Goal: Task Accomplishment & Management: Manage account settings

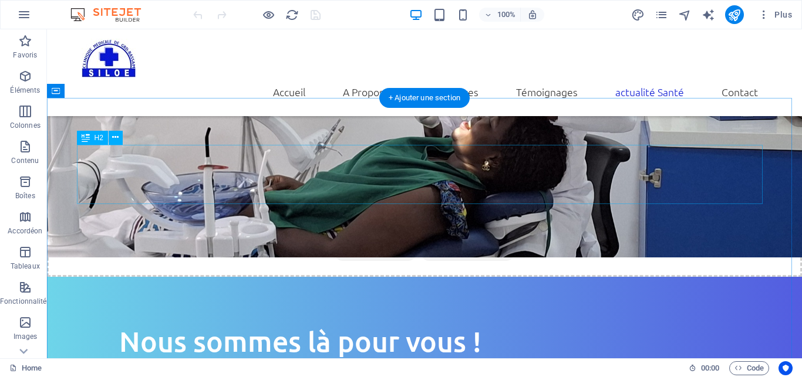
scroll to position [1317, 0]
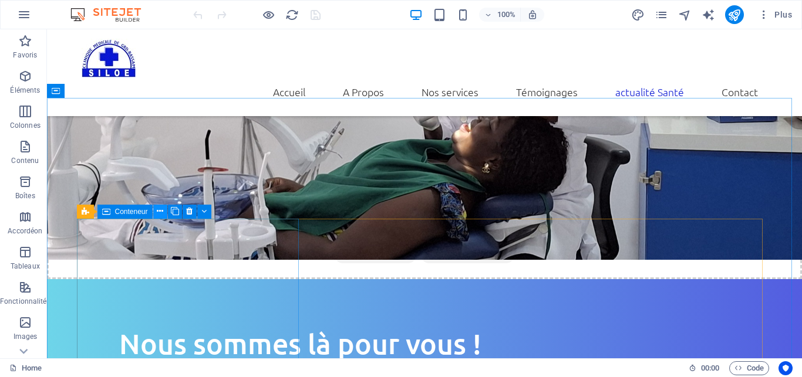
click at [158, 212] on icon at bounding box center [160, 211] width 6 height 12
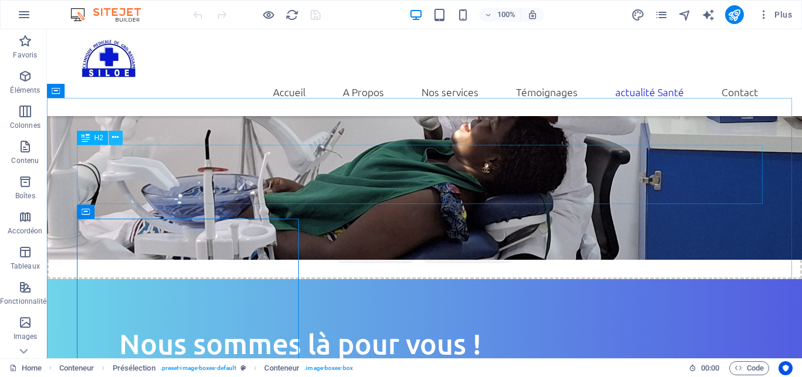
click at [117, 140] on icon at bounding box center [115, 137] width 6 height 12
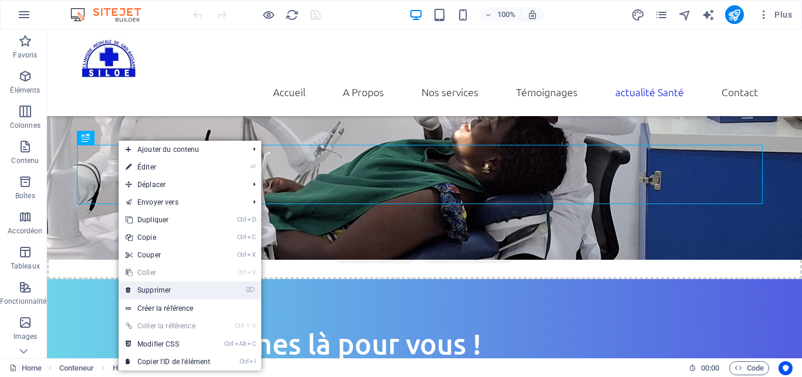
click at [167, 288] on link "⌦ Supprimer" at bounding box center [168, 291] width 99 height 18
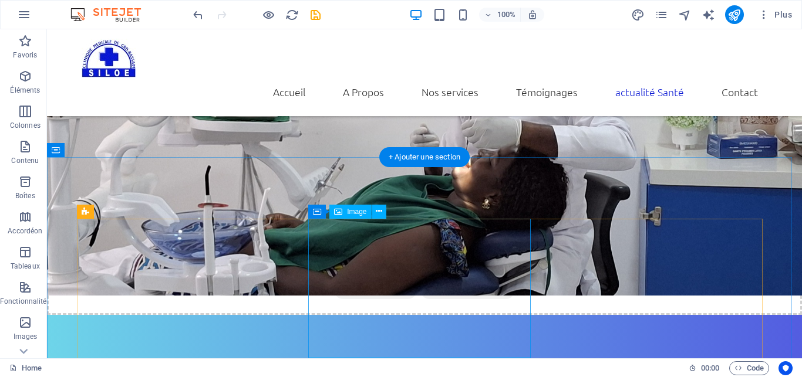
scroll to position [1257, 0]
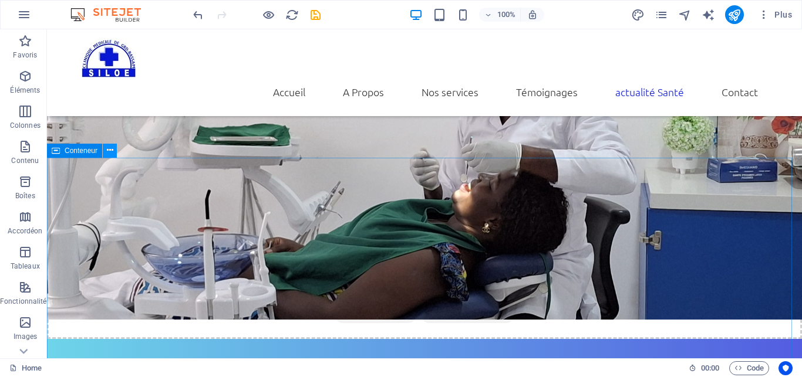
click at [113, 151] on icon at bounding box center [110, 150] width 6 height 12
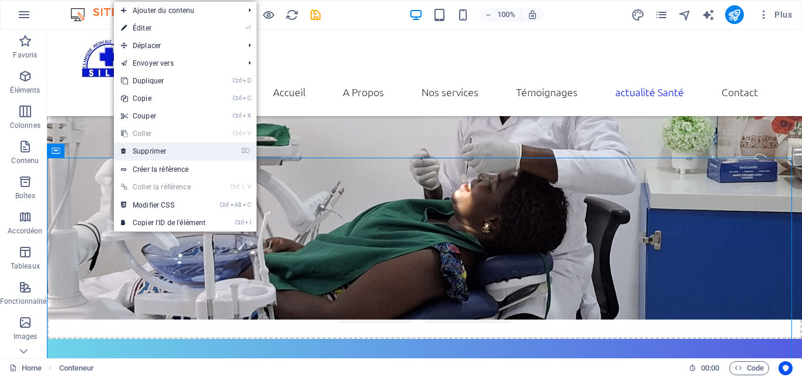
click at [191, 155] on link "⌦ Supprimer" at bounding box center [163, 152] width 99 height 18
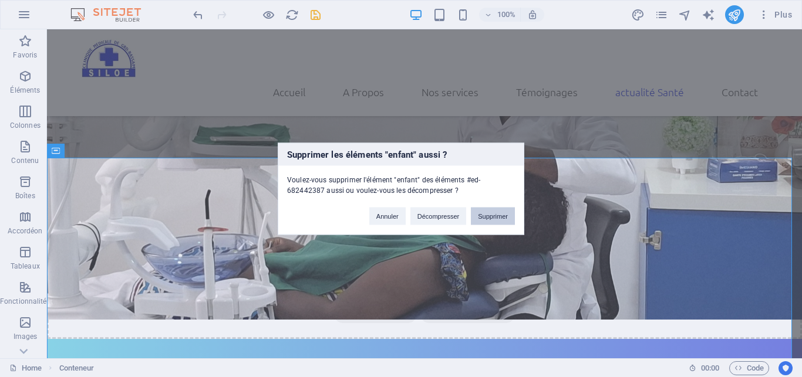
drag, startPoint x: 484, startPoint y: 213, endPoint x: 345, endPoint y: 186, distance: 141.1
click at [484, 213] on button "Supprimer" at bounding box center [493, 216] width 44 height 18
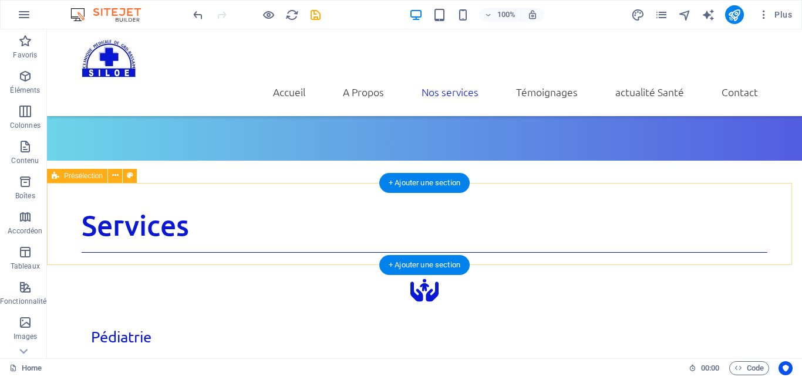
scroll to position [1676, 0]
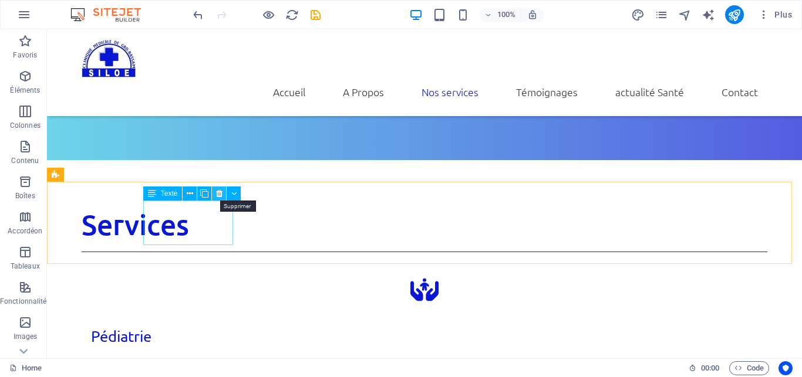
click at [218, 195] on icon at bounding box center [219, 194] width 6 height 12
click at [232, 197] on icon at bounding box center [232, 194] width 6 height 12
click at [248, 195] on icon at bounding box center [249, 194] width 6 height 12
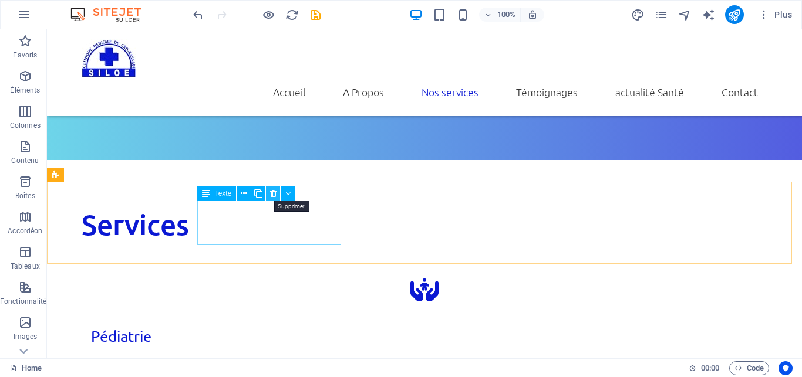
click at [266, 190] on button at bounding box center [273, 194] width 14 height 14
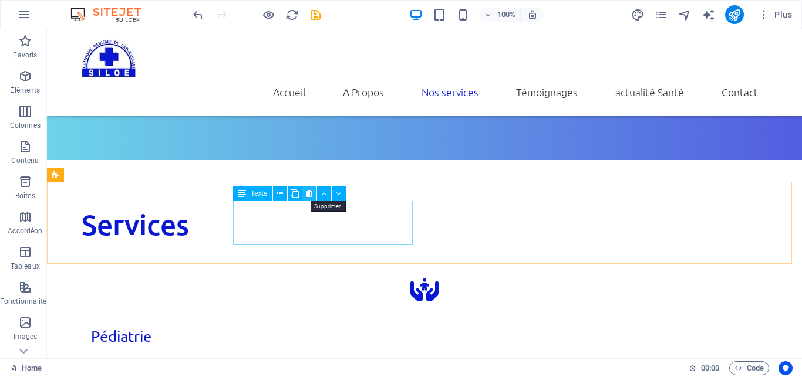
click at [312, 195] on icon at bounding box center [309, 194] width 6 height 12
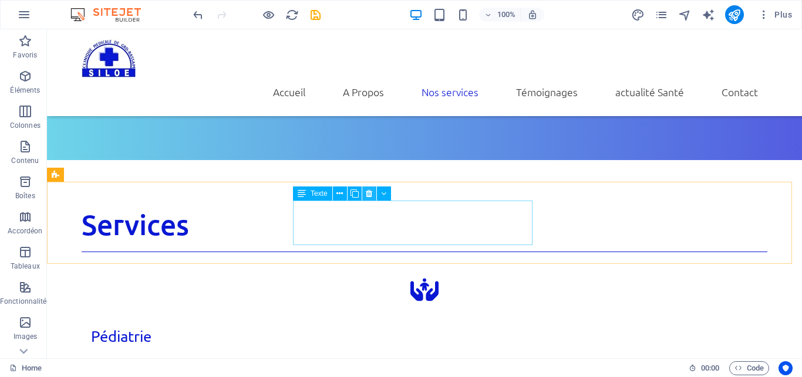
click at [368, 194] on icon at bounding box center [369, 194] width 6 height 12
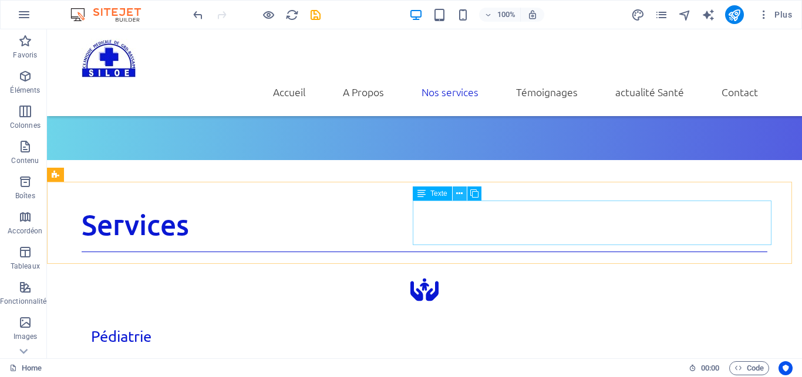
click at [460, 192] on icon at bounding box center [459, 194] width 6 height 12
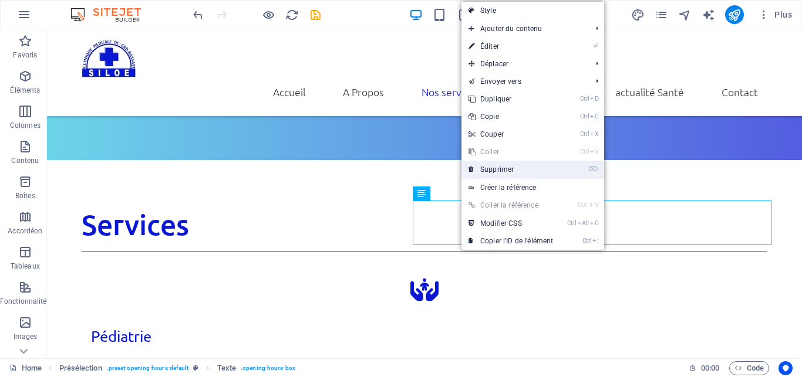
click at [494, 165] on link "⌦ Supprimer" at bounding box center [510, 170] width 99 height 18
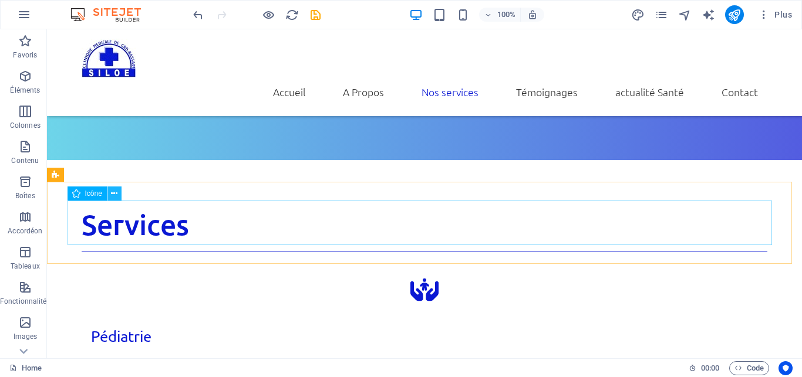
click at [116, 194] on icon at bounding box center [114, 194] width 6 height 12
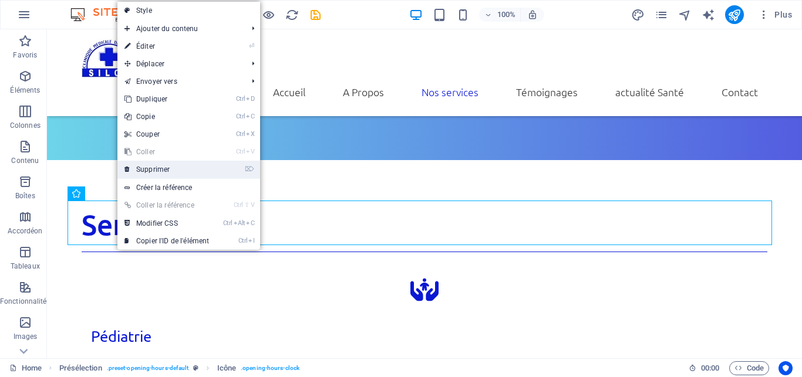
click at [167, 168] on link "⌦ Supprimer" at bounding box center [166, 170] width 99 height 18
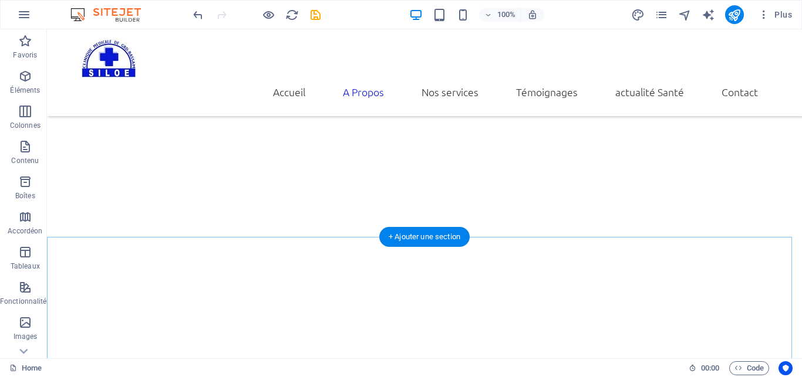
scroll to position [415, 0]
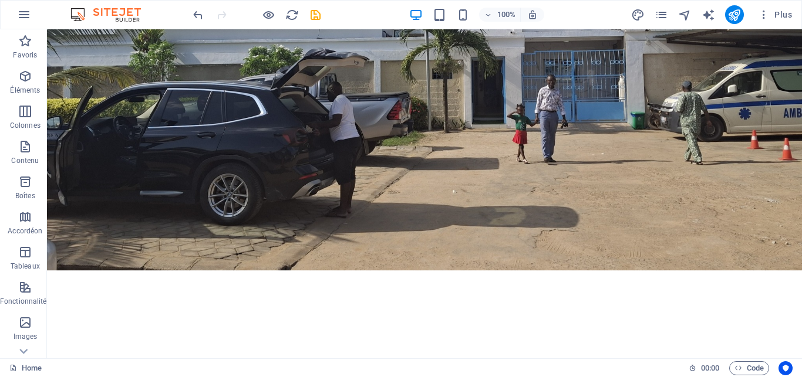
click at [314, 22] on div at bounding box center [256, 14] width 131 height 19
click at [315, 17] on icon "save" at bounding box center [315, 14] width 13 height 13
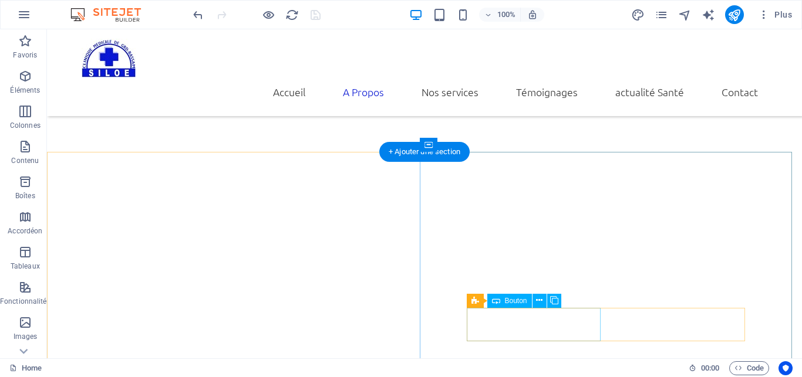
scroll to position [655, 0]
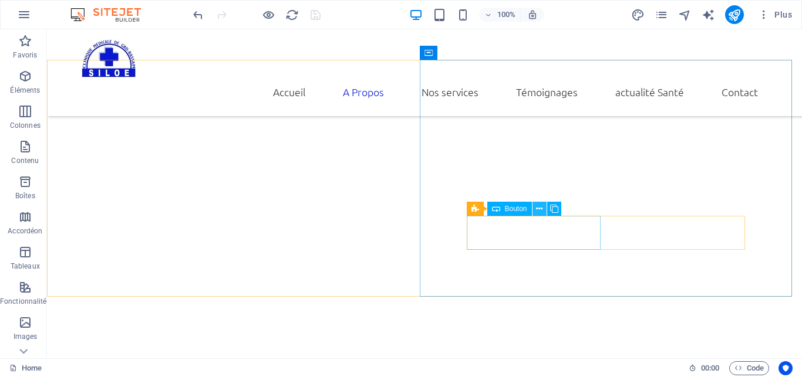
click at [539, 210] on icon at bounding box center [539, 209] width 6 height 12
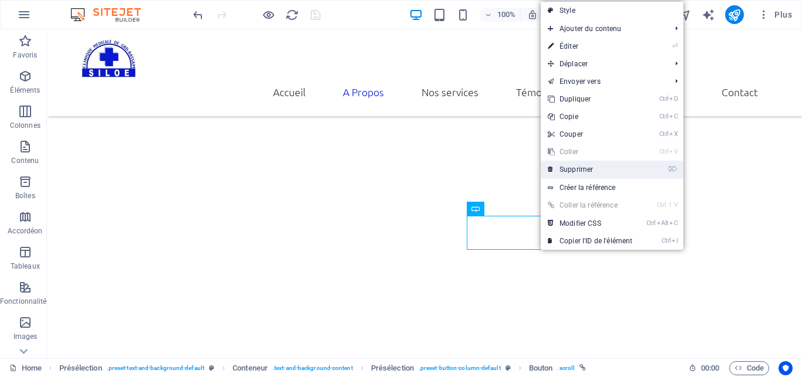
click at [589, 168] on link "⌦ Supprimer" at bounding box center [589, 170] width 99 height 18
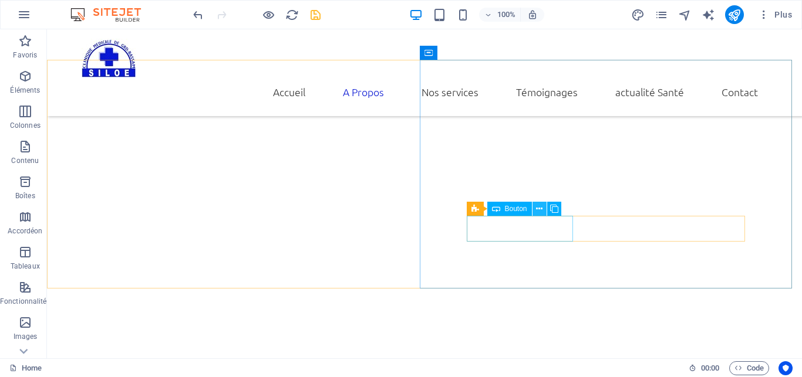
click at [540, 210] on icon at bounding box center [539, 209] width 6 height 12
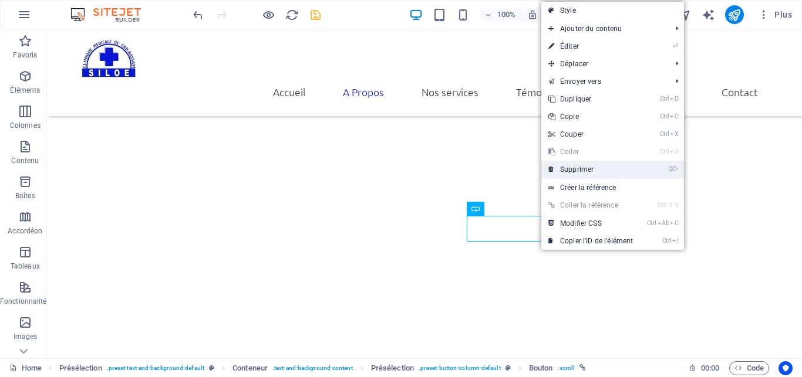
click at [579, 168] on link "⌦ Supprimer" at bounding box center [590, 170] width 99 height 18
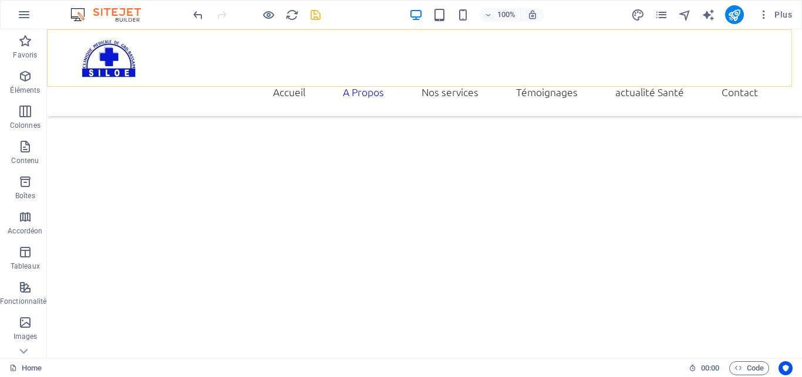
scroll to position [595, 0]
click at [314, 8] on icon "save" at bounding box center [315, 14] width 13 height 13
click at [294, 13] on icon "reload" at bounding box center [291, 14] width 13 height 13
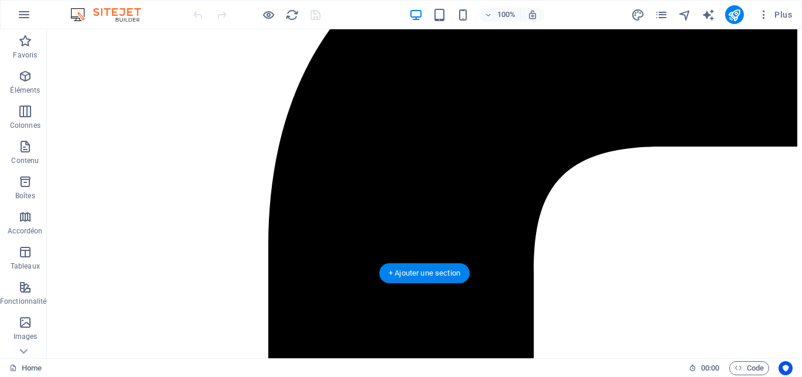
scroll to position [718, 0]
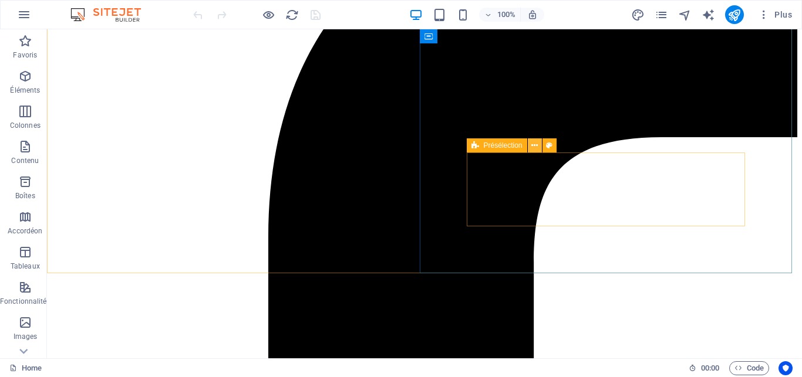
click at [535, 146] on icon at bounding box center [534, 146] width 6 height 12
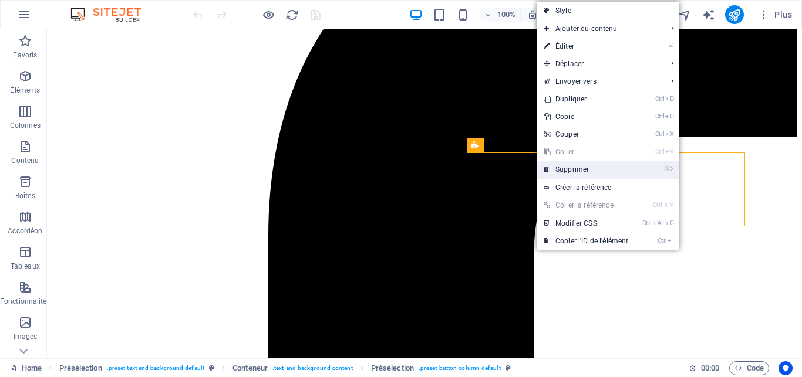
click at [593, 164] on link "⌦ Supprimer" at bounding box center [585, 170] width 99 height 18
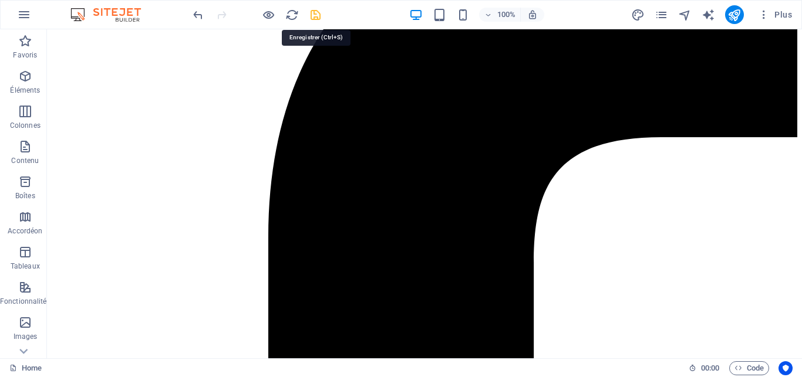
click at [314, 19] on icon "save" at bounding box center [315, 14] width 13 height 13
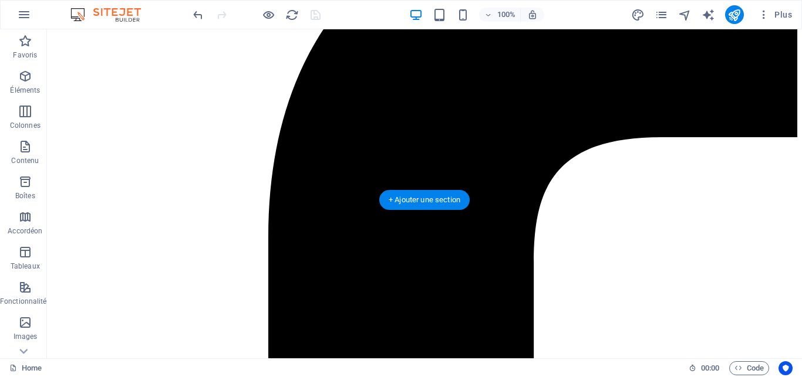
scroll to position [599, 0]
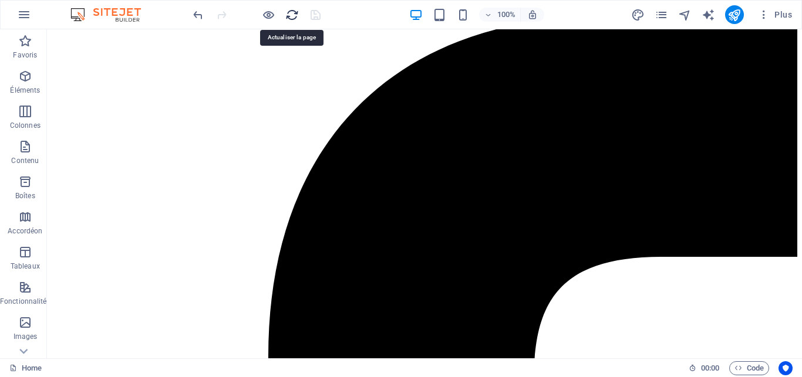
click at [287, 14] on icon "reload" at bounding box center [291, 14] width 13 height 13
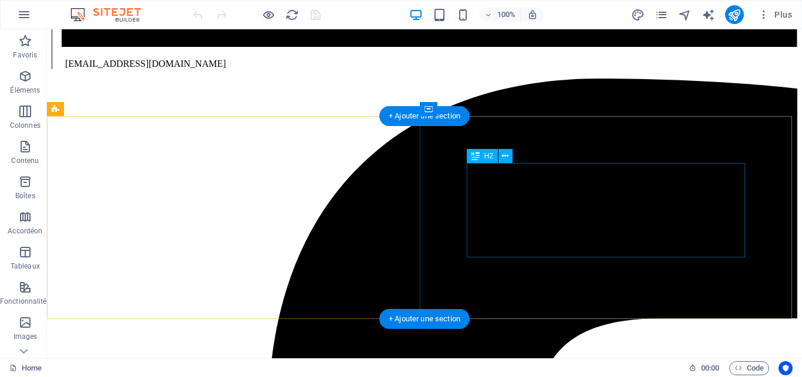
scroll to position [479, 0]
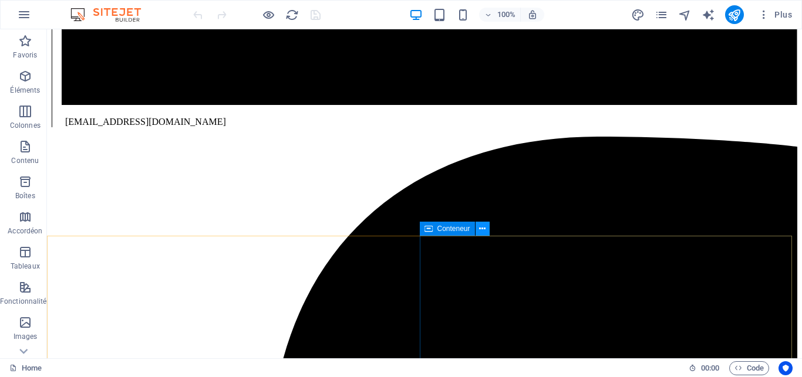
click at [480, 230] on icon at bounding box center [482, 229] width 6 height 12
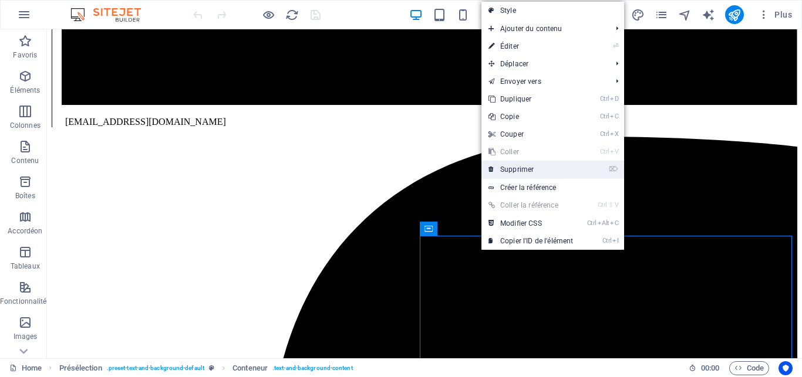
click at [523, 173] on link "⌦ Supprimer" at bounding box center [530, 170] width 99 height 18
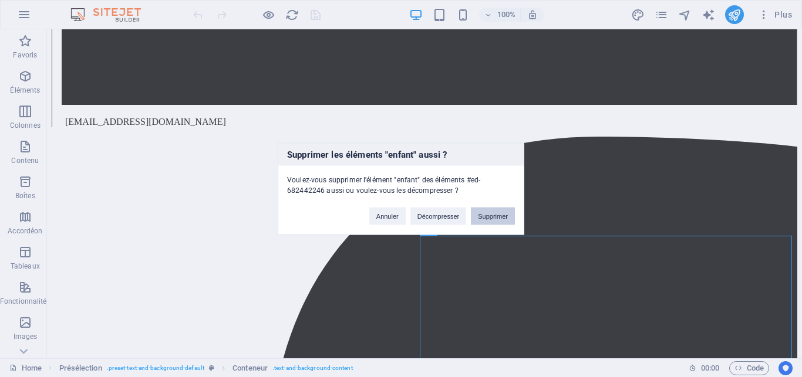
click at [498, 216] on button "Supprimer" at bounding box center [493, 216] width 44 height 18
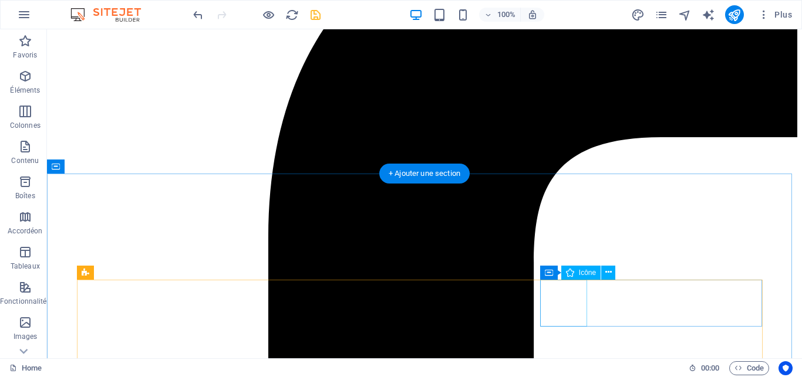
scroll to position [658, 0]
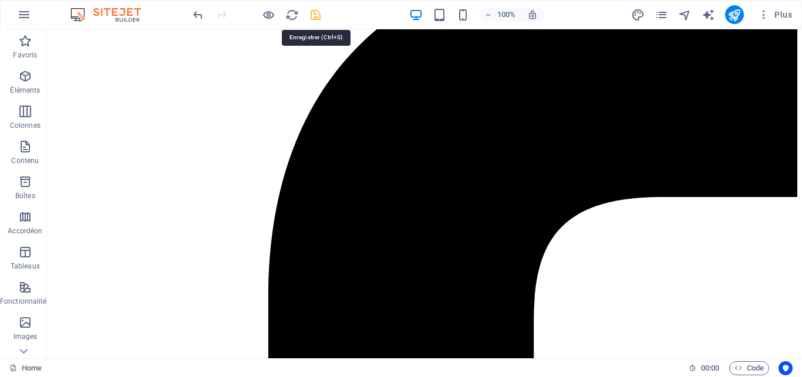
click at [317, 8] on icon "save" at bounding box center [315, 14] width 13 height 13
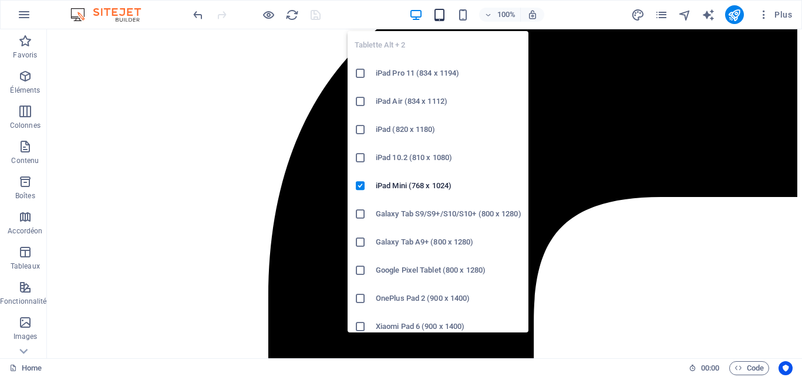
click at [441, 16] on icon "button" at bounding box center [438, 14] width 13 height 13
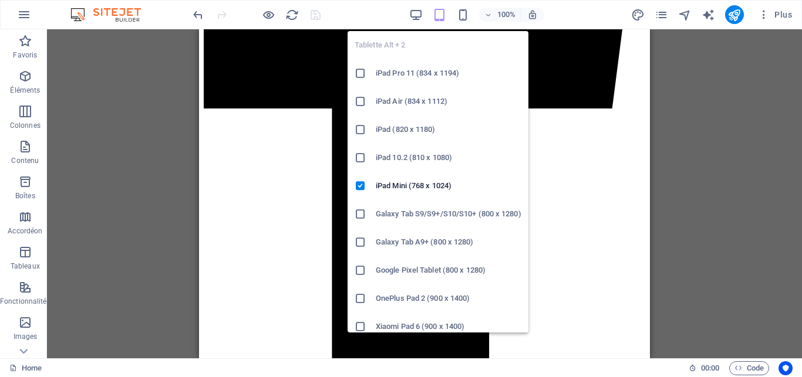
click at [412, 73] on h6 "iPad Pro 11 (834 x 1194)" at bounding box center [449, 73] width 146 height 14
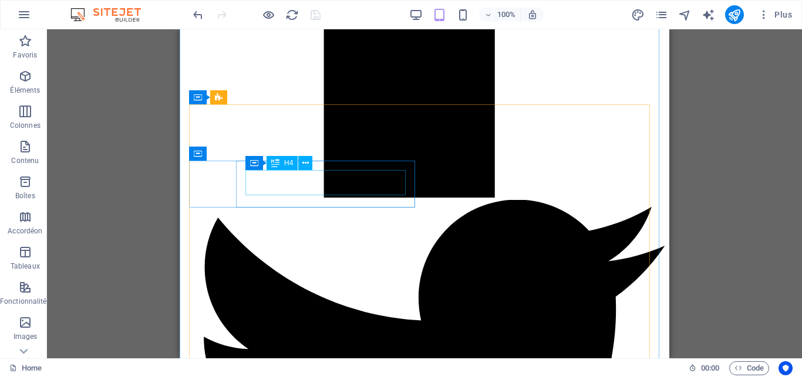
scroll to position [873, 0]
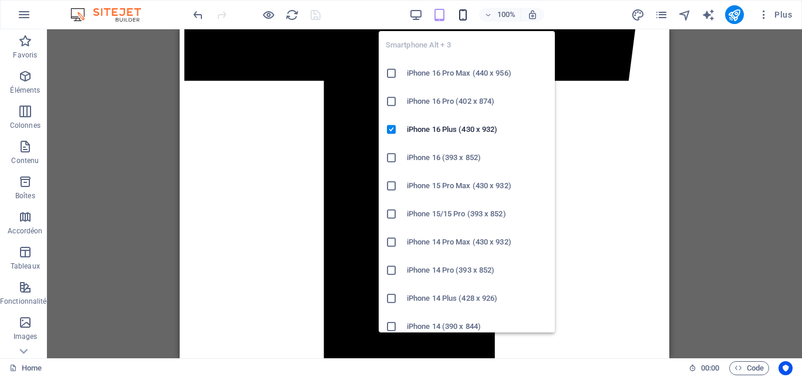
click at [464, 15] on icon "button" at bounding box center [462, 14] width 13 height 13
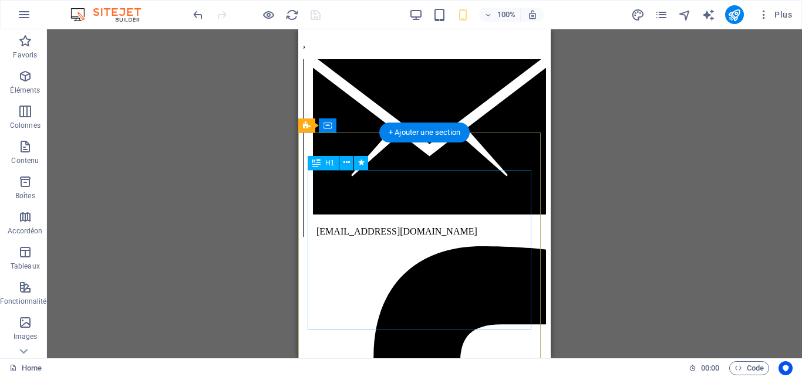
scroll to position [0, 0]
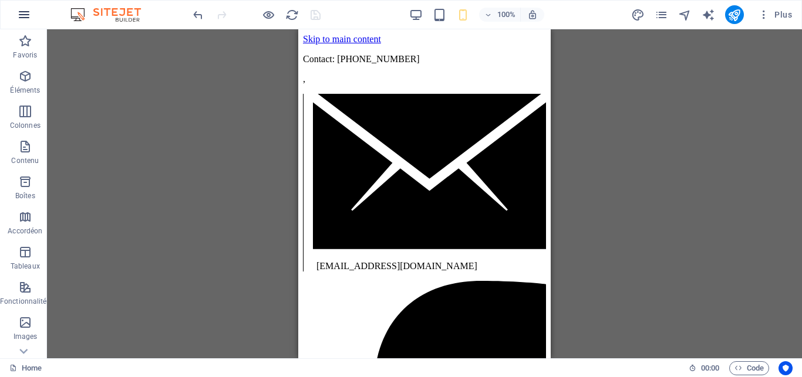
click at [18, 17] on icon "button" at bounding box center [24, 15] width 14 height 14
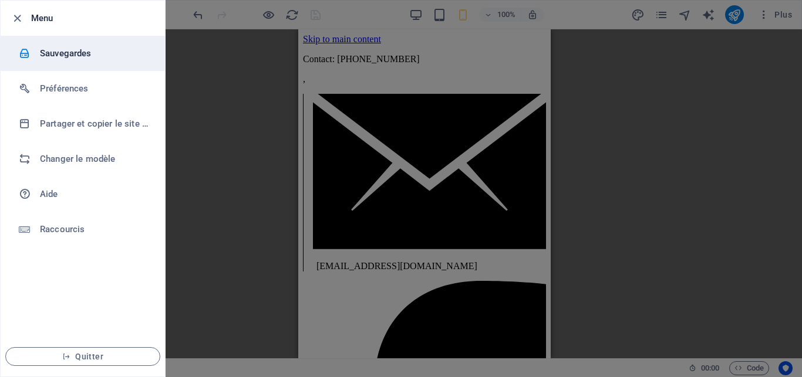
click at [72, 55] on h6 "Sauvegardes" at bounding box center [94, 53] width 109 height 14
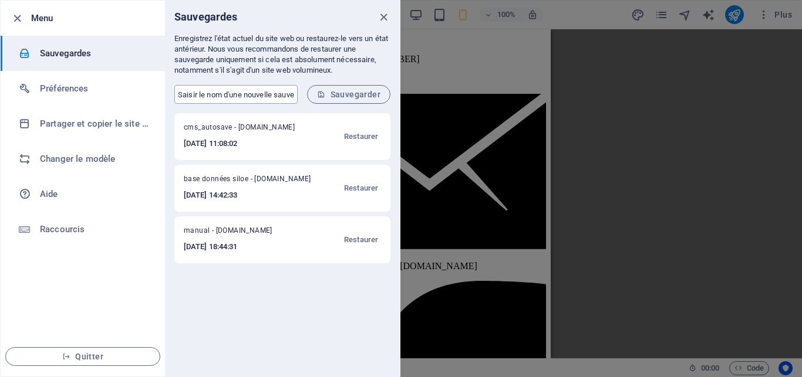
click at [251, 96] on input "text" at bounding box center [235, 94] width 123 height 19
type input "sauvegarde 08-09-2025"
click at [347, 93] on span "Sauvegarder" at bounding box center [348, 94] width 63 height 9
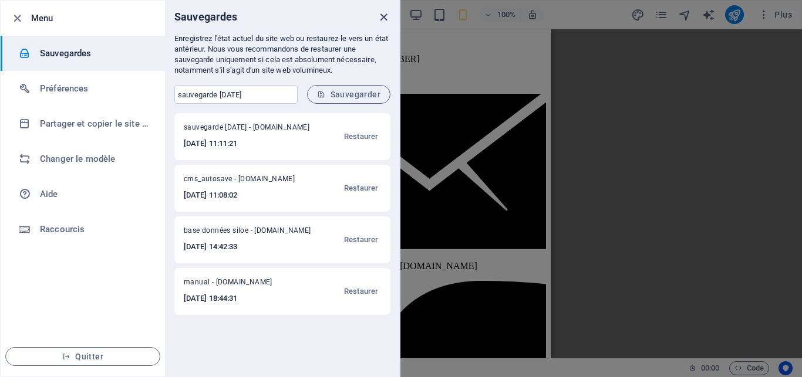
click at [384, 18] on icon "close" at bounding box center [383, 17] width 13 height 13
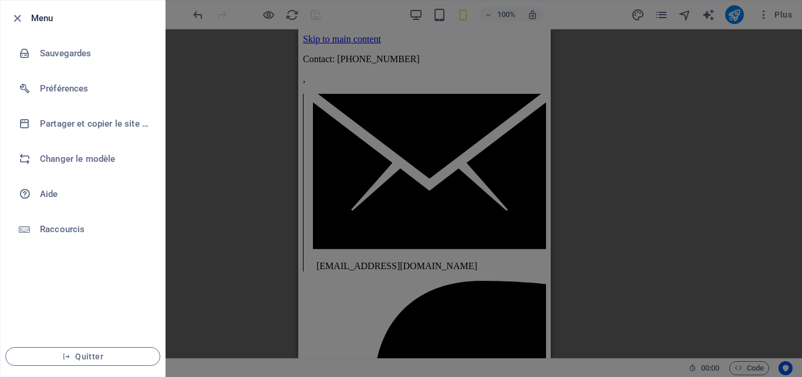
click at [200, 215] on div at bounding box center [401, 188] width 802 height 377
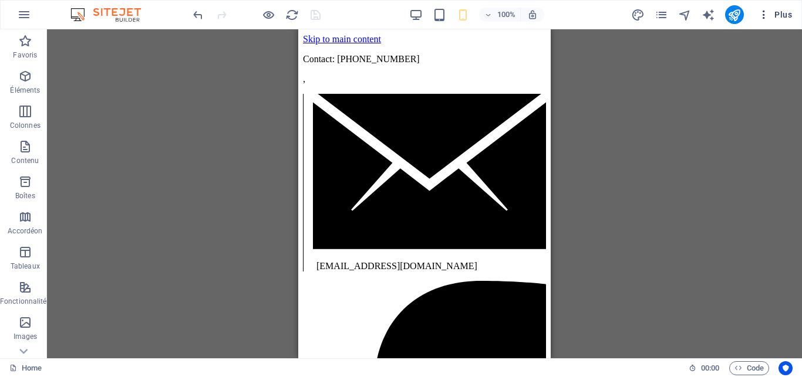
click at [779, 16] on span "Plus" at bounding box center [775, 15] width 34 height 12
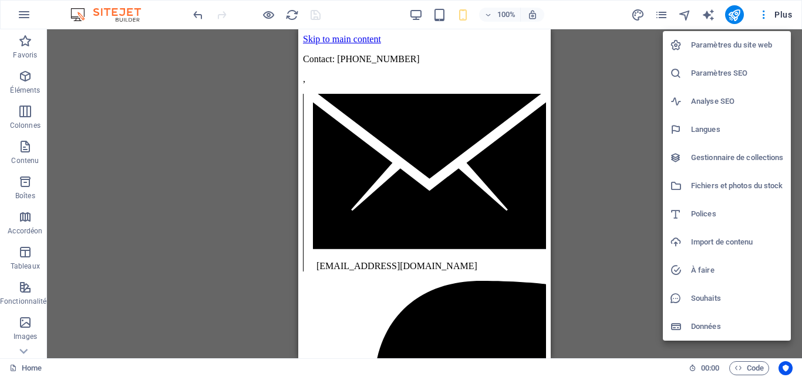
click at [310, 15] on div at bounding box center [401, 188] width 802 height 377
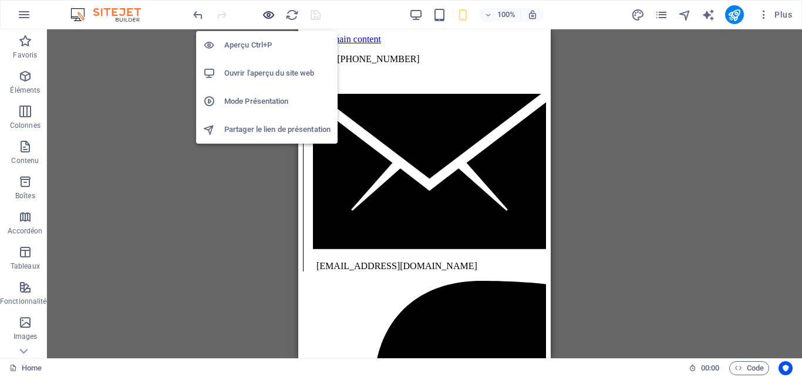
click at [268, 16] on icon "button" at bounding box center [268, 14] width 13 height 13
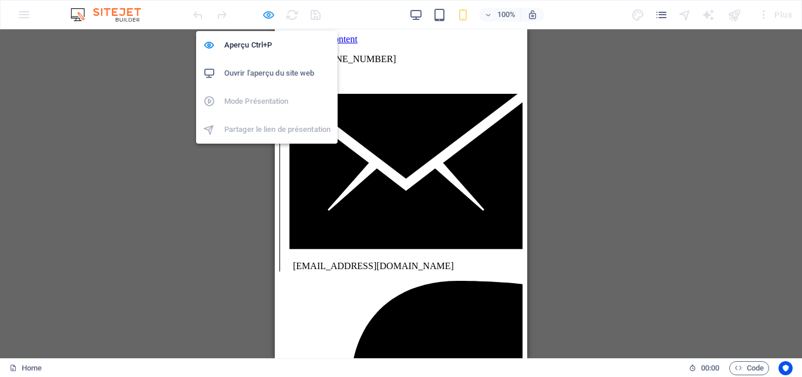
click at [269, 16] on icon "button" at bounding box center [268, 14] width 13 height 13
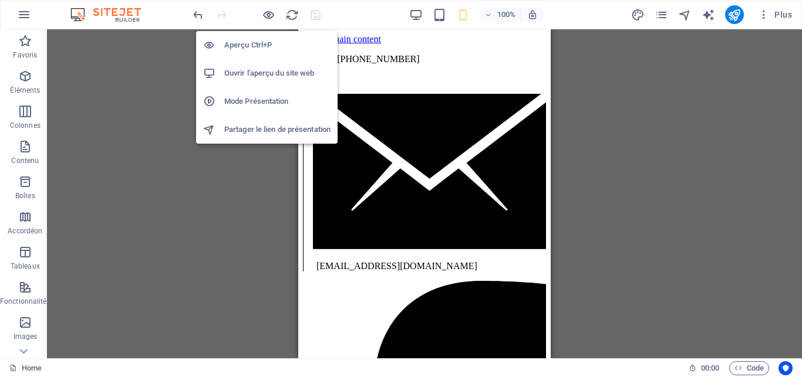
click at [282, 73] on h6 "Ouvrir l'aperçu du site web" at bounding box center [277, 73] width 106 height 14
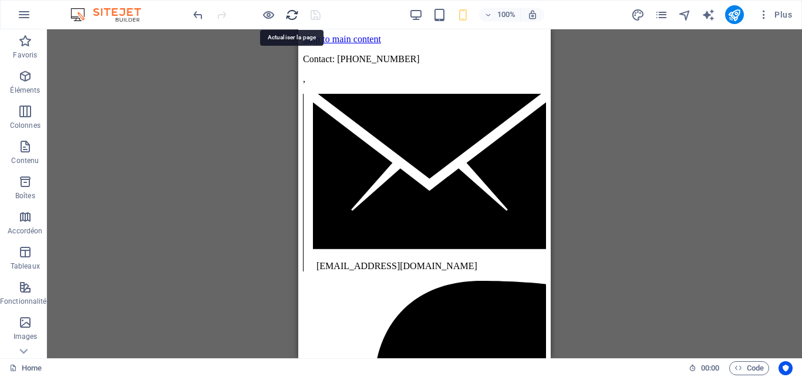
click at [291, 19] on icon "reload" at bounding box center [291, 14] width 13 height 13
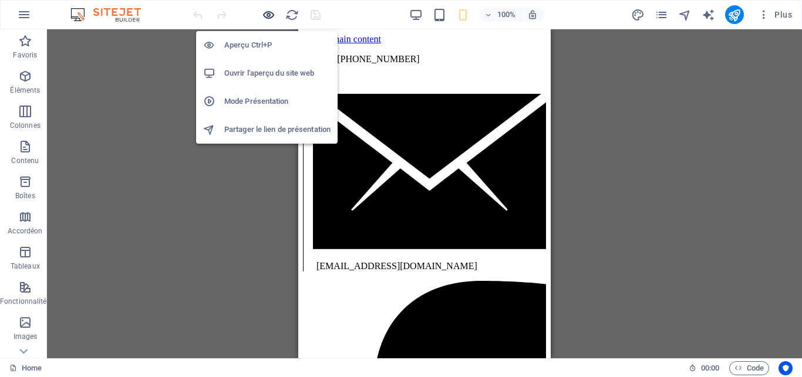
click at [269, 18] on icon "button" at bounding box center [268, 14] width 13 height 13
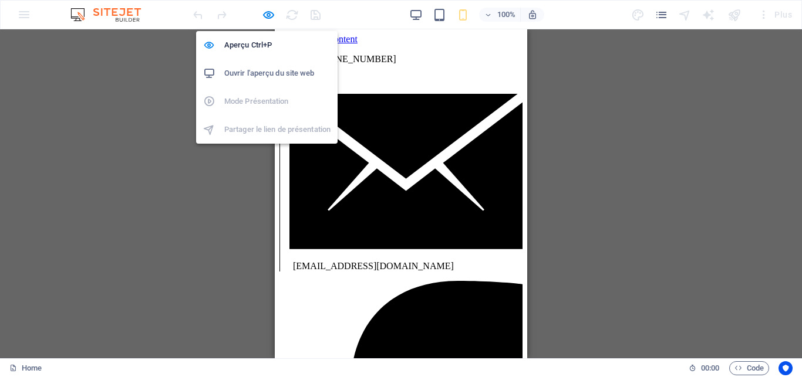
click at [280, 76] on h6 "Ouvrir l'aperçu du site web" at bounding box center [277, 73] width 106 height 14
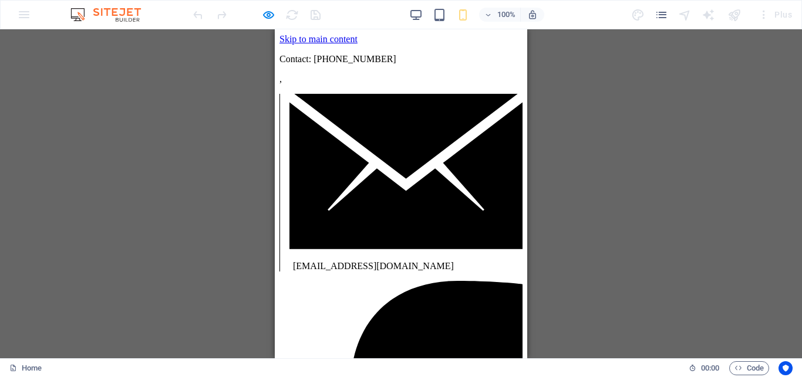
click at [588, 13] on div "100% Plus" at bounding box center [494, 14] width 606 height 19
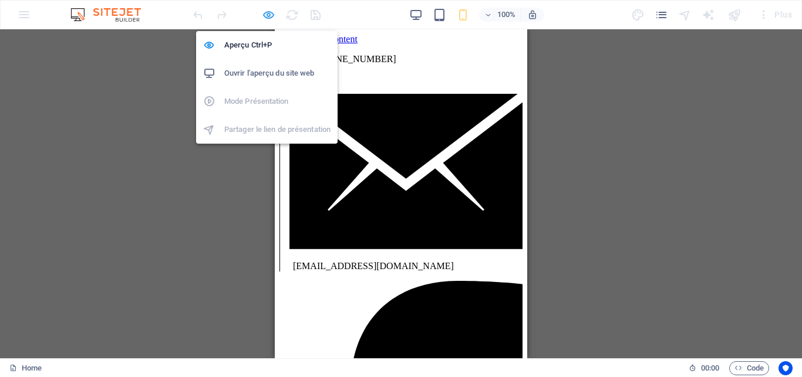
click at [270, 16] on icon "button" at bounding box center [268, 14] width 13 height 13
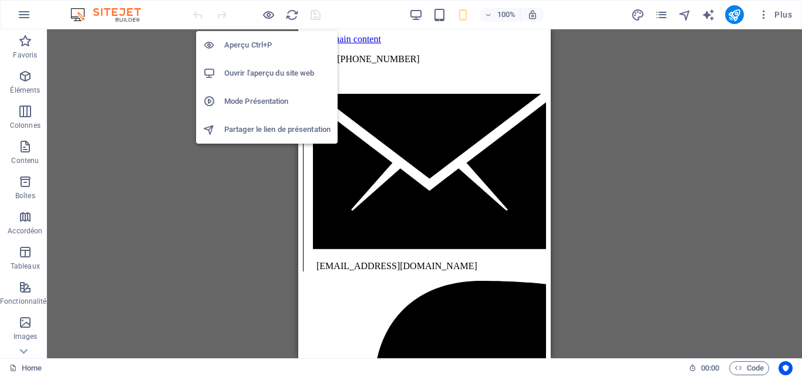
click at [266, 72] on h6 "Ouvrir l'aperçu du site web" at bounding box center [277, 73] width 106 height 14
click at [266, 103] on h6 "Mode Présentation" at bounding box center [277, 101] width 106 height 14
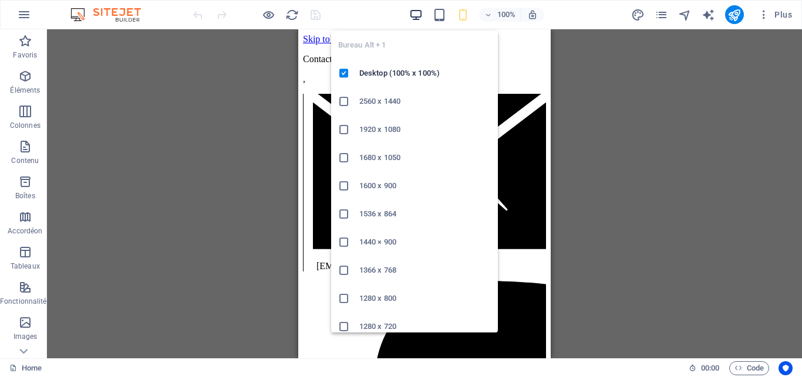
click at [413, 15] on icon "button" at bounding box center [415, 14] width 13 height 13
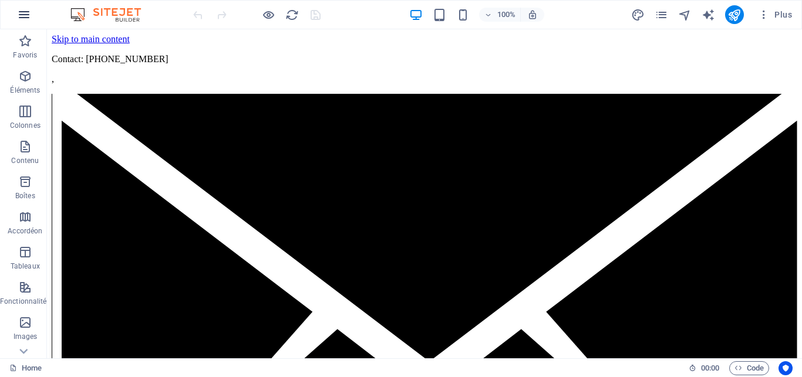
click at [21, 15] on icon "button" at bounding box center [24, 15] width 14 height 14
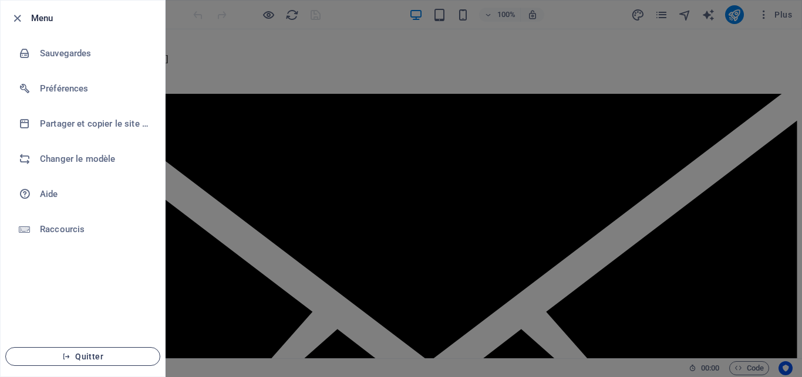
click at [90, 360] on span "Quitter" at bounding box center [82, 356] width 135 height 9
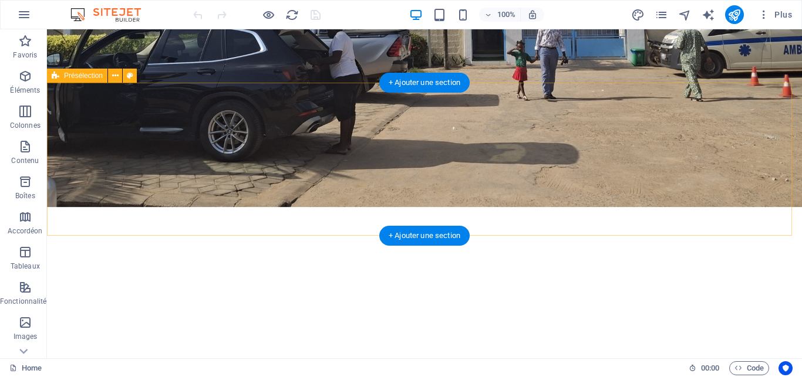
scroll to position [239, 0]
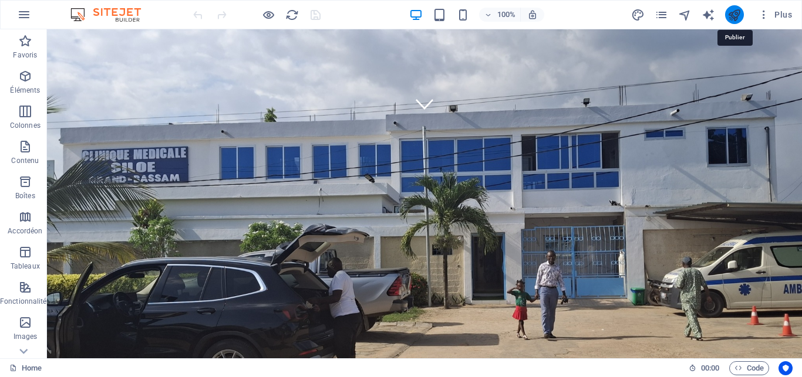
click at [732, 14] on icon "publish" at bounding box center [733, 14] width 13 height 13
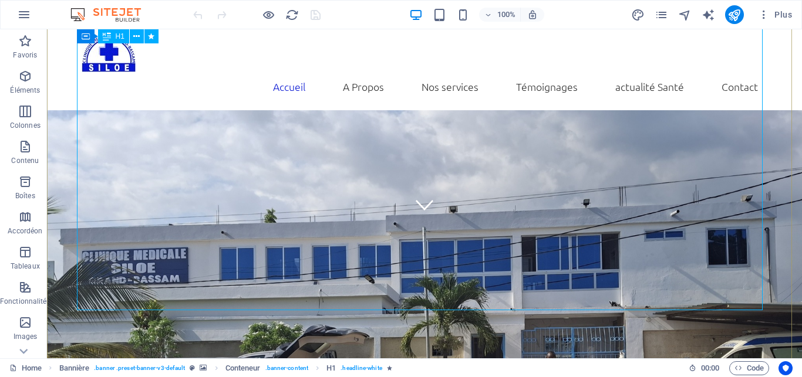
scroll to position [120, 0]
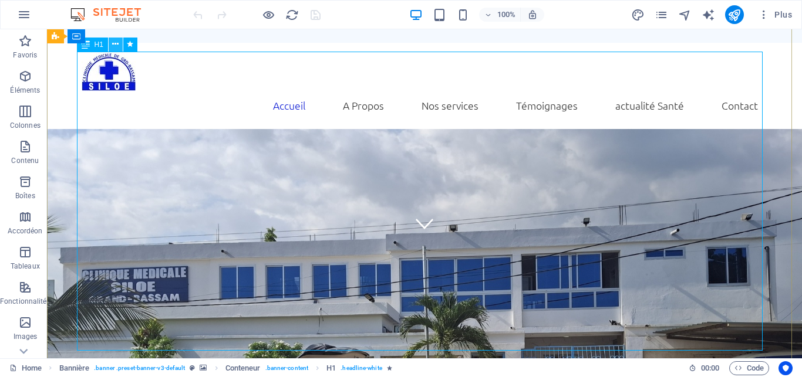
click at [119, 46] on button at bounding box center [116, 45] width 14 height 14
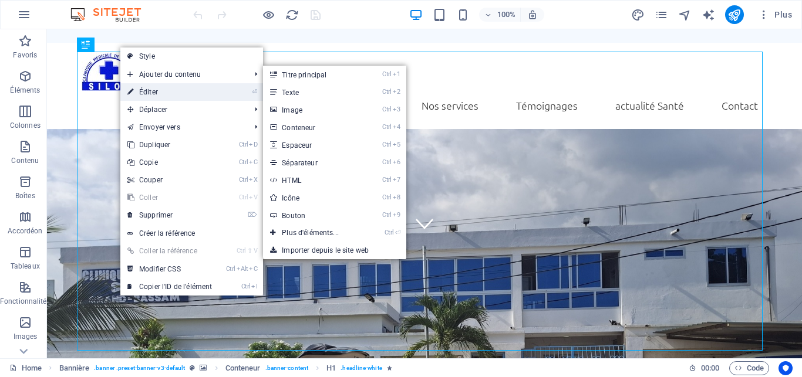
click at [182, 84] on link "⏎ Éditer" at bounding box center [169, 92] width 99 height 18
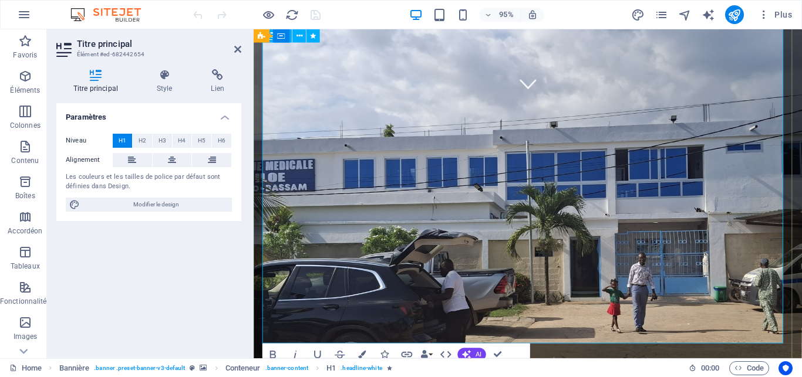
scroll to position [299, 0]
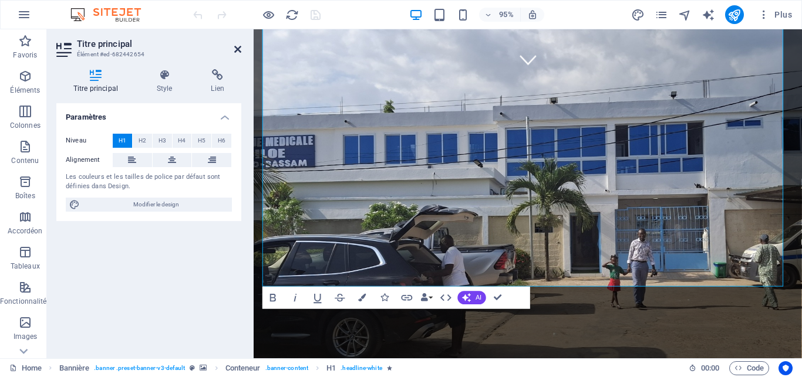
click at [235, 48] on icon at bounding box center [237, 49] width 7 height 9
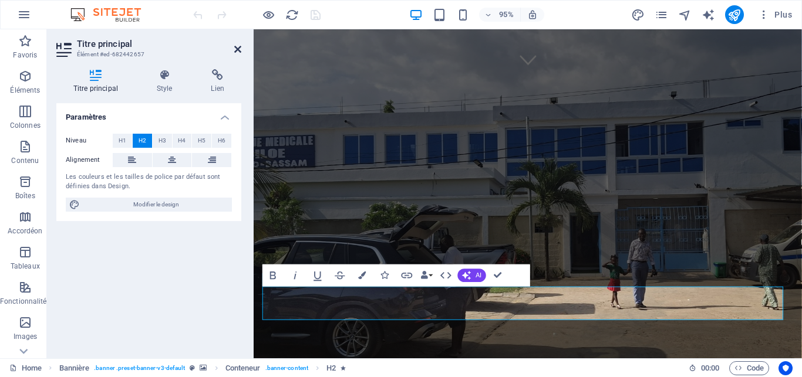
click at [236, 52] on icon at bounding box center [237, 49] width 7 height 9
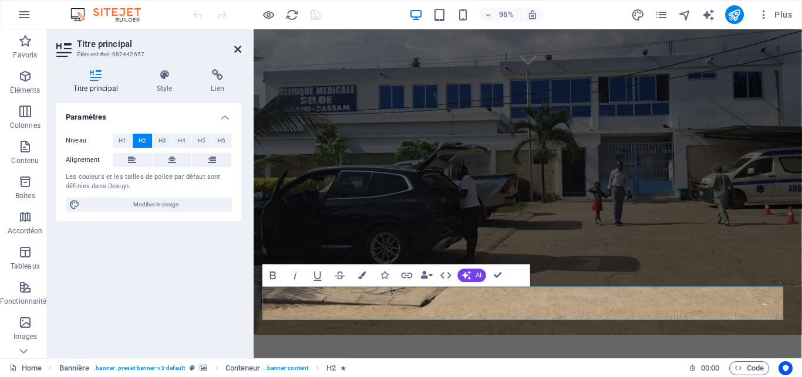
scroll to position [270, 0]
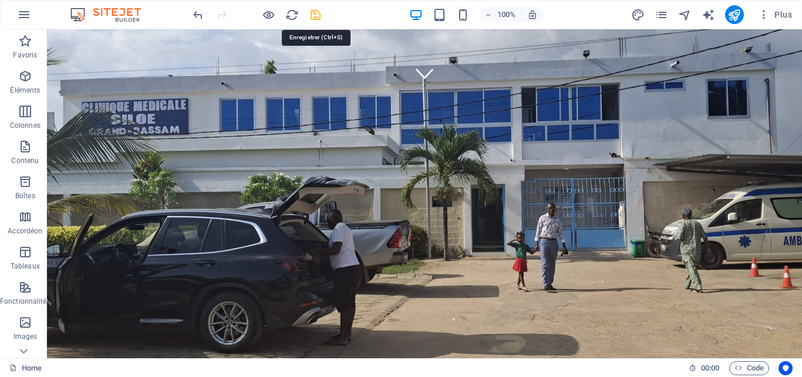
click at [319, 18] on icon "save" at bounding box center [315, 14] width 13 height 13
click at [736, 11] on icon "publish" at bounding box center [733, 14] width 13 height 13
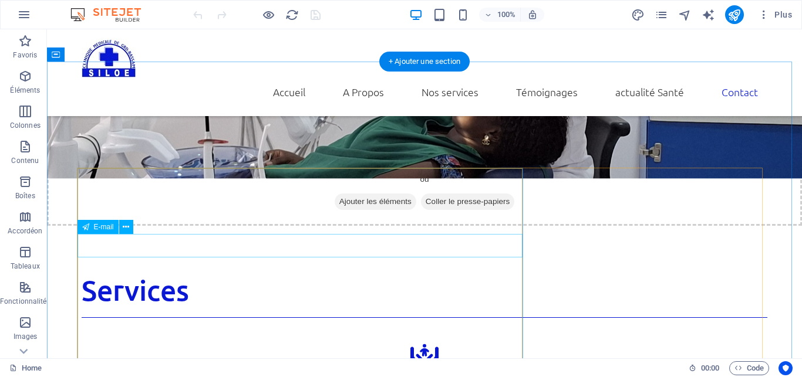
scroll to position [1317, 0]
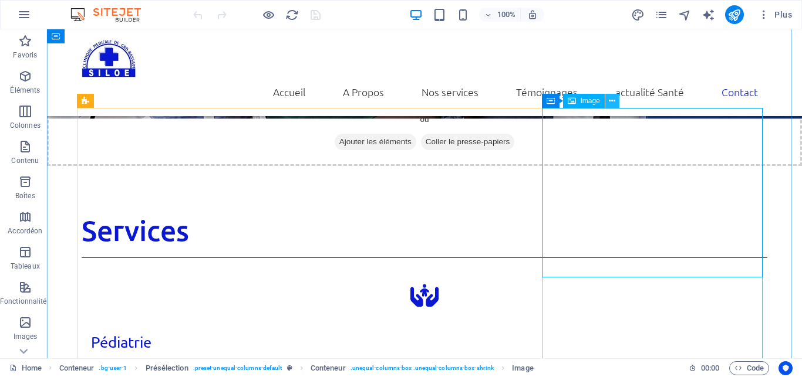
click at [611, 100] on icon at bounding box center [612, 101] width 6 height 12
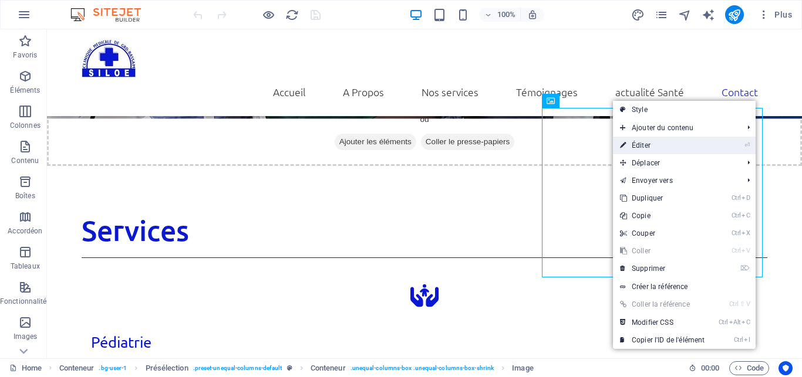
click at [690, 143] on link "⏎ Éditer" at bounding box center [662, 146] width 99 height 18
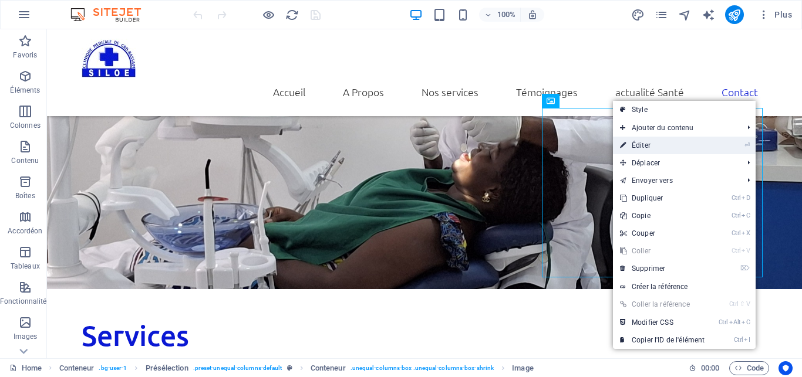
select select "px"
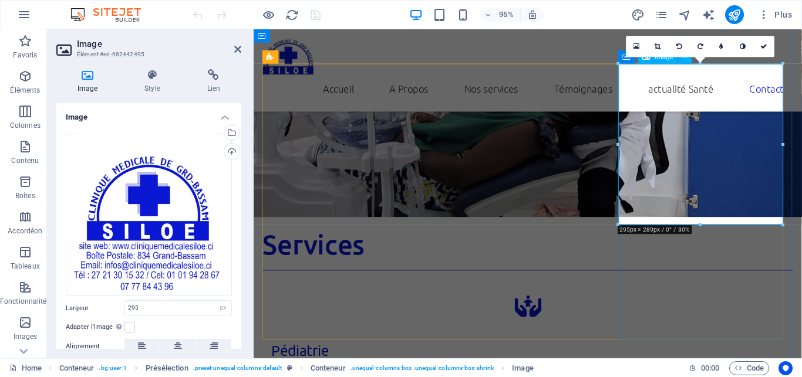
scroll to position [1466, 0]
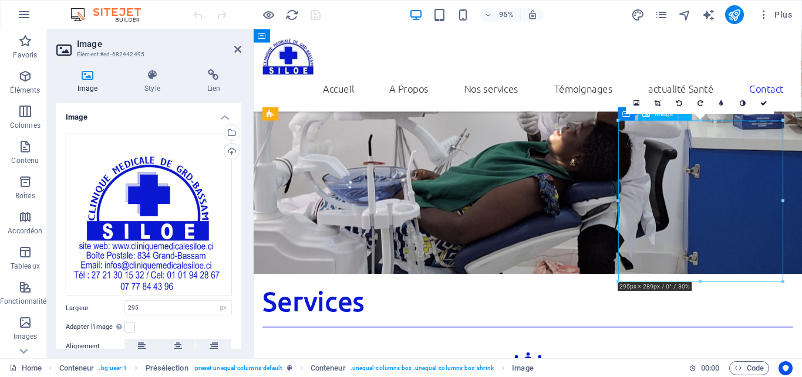
drag, startPoint x: 748, startPoint y: 216, endPoint x: 756, endPoint y: 234, distance: 19.4
drag, startPoint x: 735, startPoint y: 220, endPoint x: 753, endPoint y: 241, distance: 27.9
drag, startPoint x: 746, startPoint y: 236, endPoint x: 755, endPoint y: 242, distance: 10.6
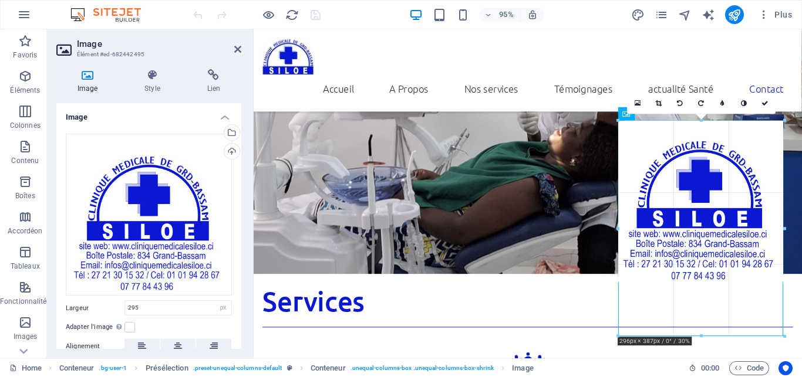
drag, startPoint x: 701, startPoint y: 280, endPoint x: 725, endPoint y: 338, distance: 62.1
type input "296"
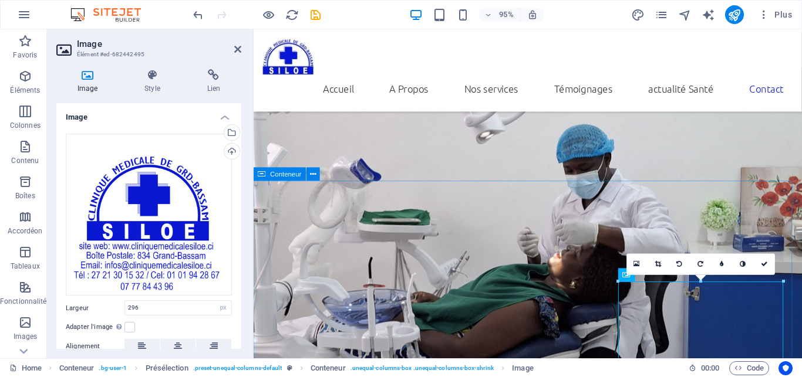
scroll to position [1286, 0]
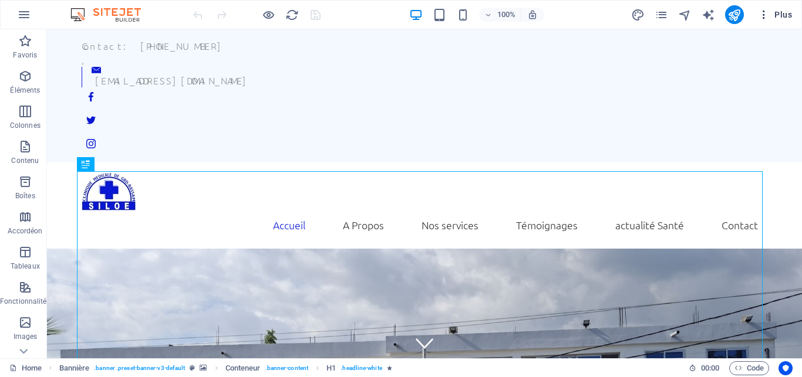
click at [783, 13] on span "Plus" at bounding box center [775, 15] width 34 height 12
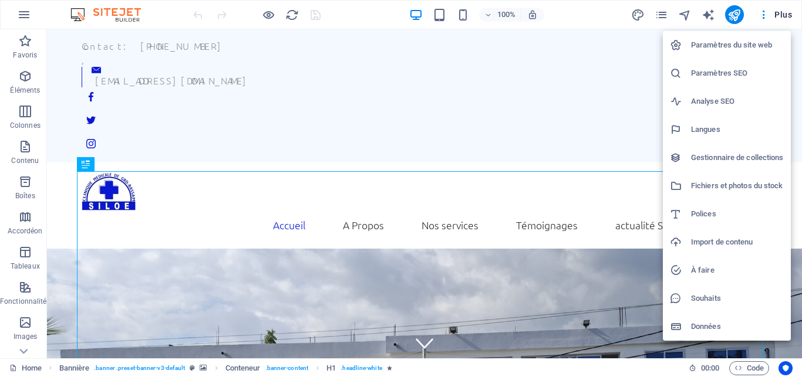
click at [370, 9] on div at bounding box center [401, 188] width 802 height 377
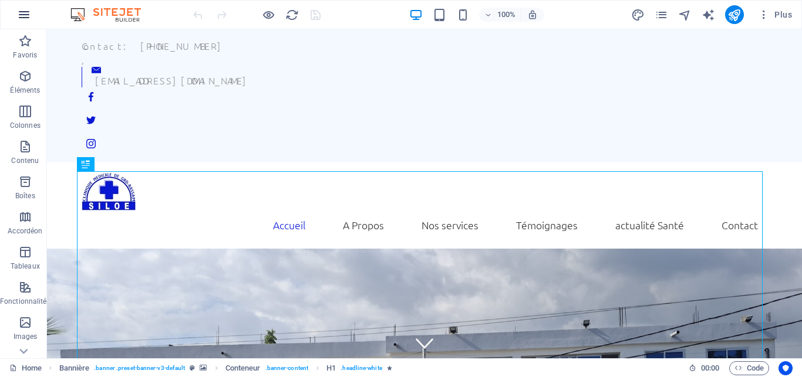
click at [19, 12] on icon "button" at bounding box center [24, 15] width 14 height 14
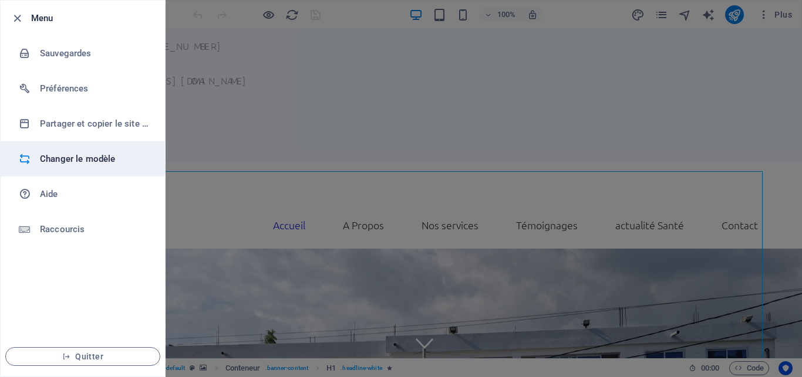
click at [77, 160] on h6 "Changer le modèle" at bounding box center [94, 159] width 109 height 14
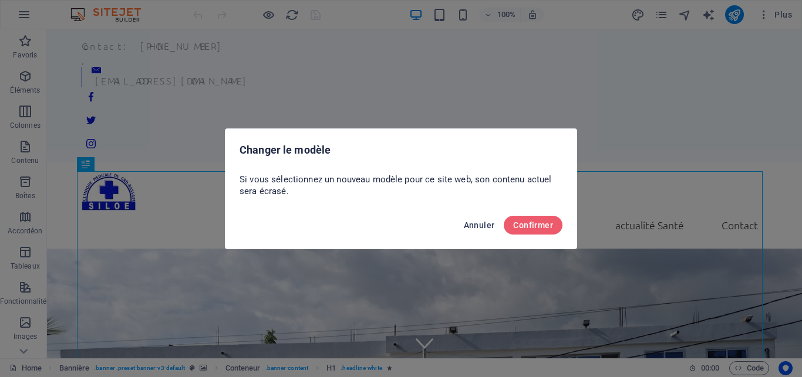
click at [476, 227] on span "Annuler" at bounding box center [479, 225] width 31 height 9
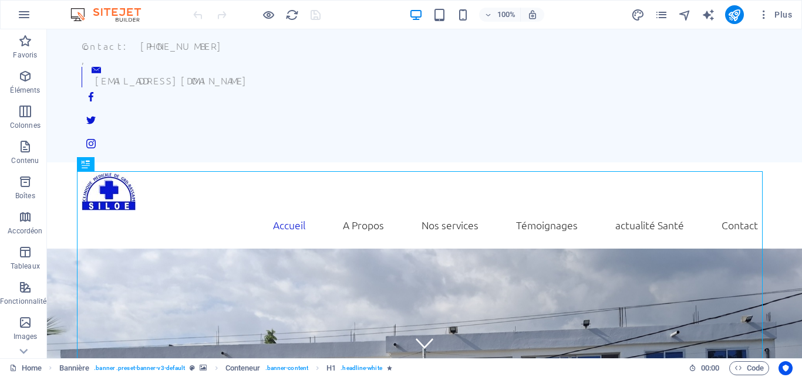
click at [114, 9] on img at bounding box center [111, 15] width 88 height 14
click at [661, 12] on icon "pages" at bounding box center [660, 14] width 13 height 13
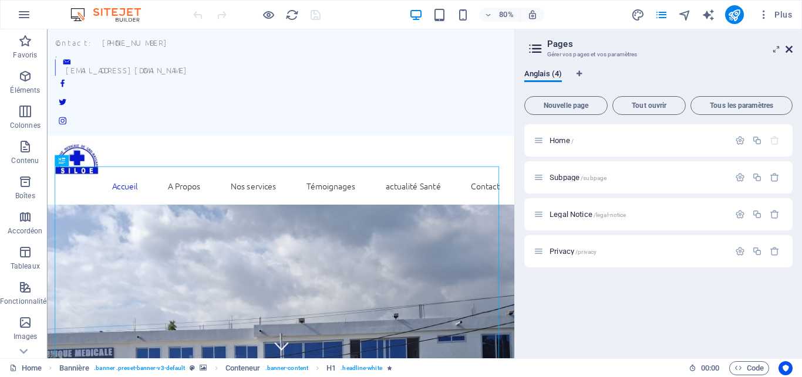
click at [789, 52] on icon at bounding box center [788, 49] width 7 height 9
